Goal: Information Seeking & Learning: Compare options

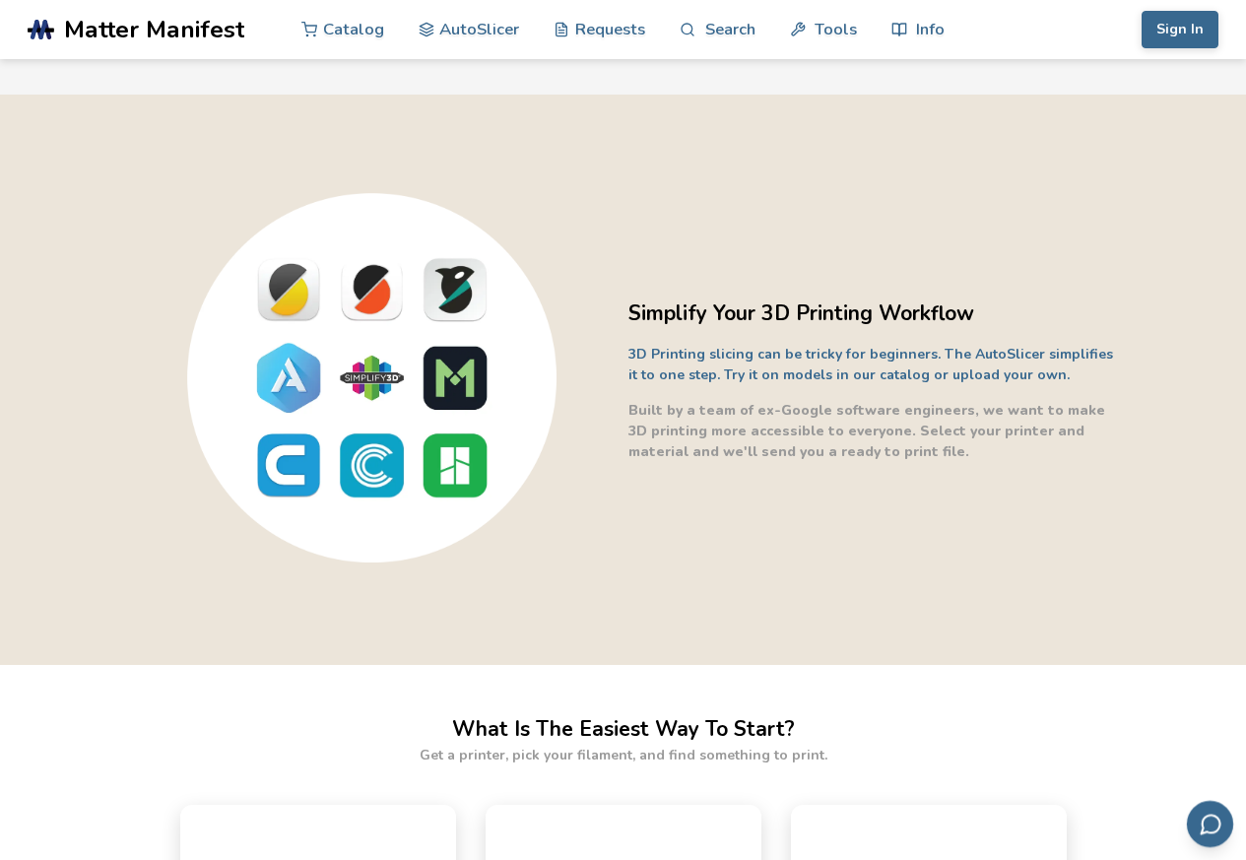
scroll to position [709, 0]
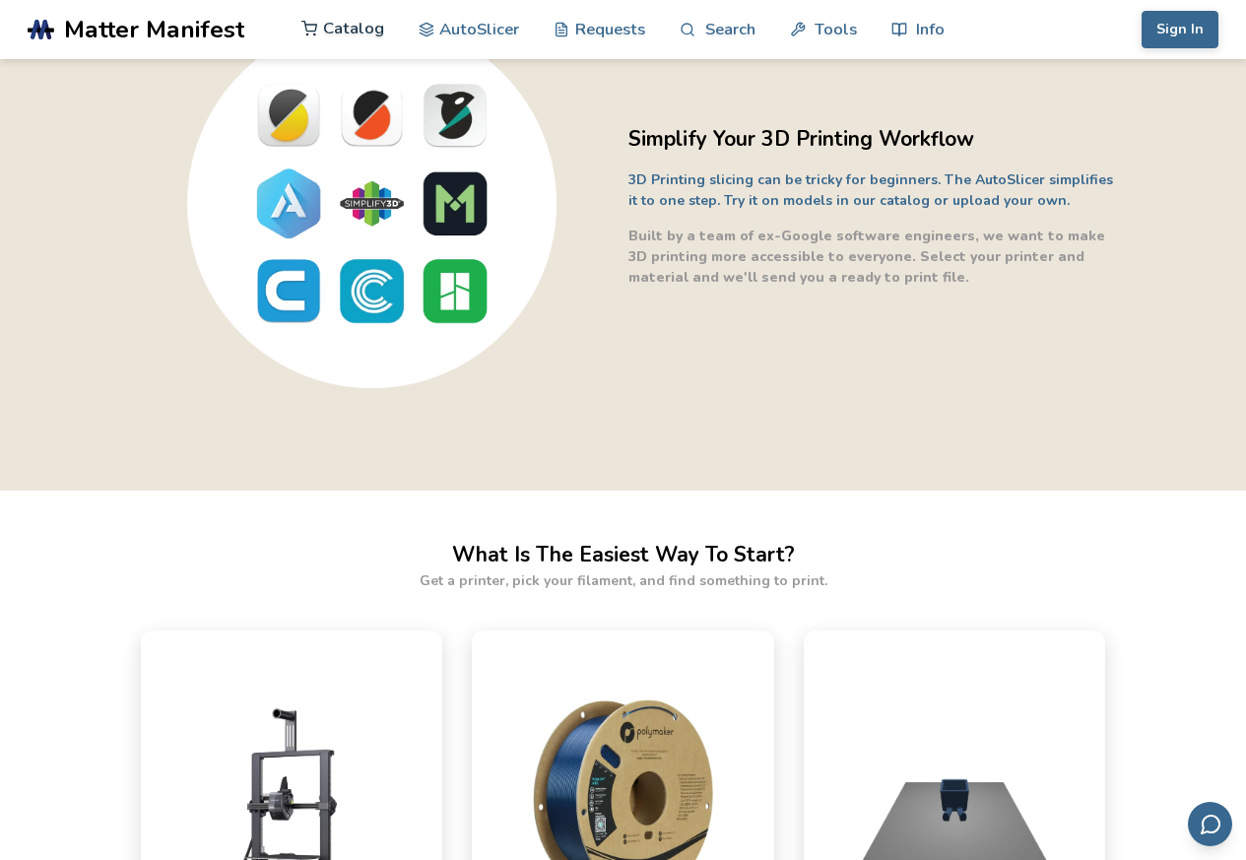
click at [337, 30] on link "Catalog" at bounding box center [342, 28] width 83 height 59
